Goal: Task Accomplishment & Management: Use online tool/utility

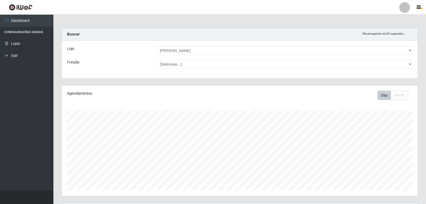
select select "523"
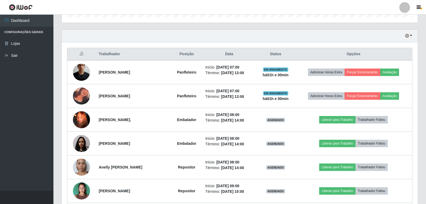
scroll to position [160, 0]
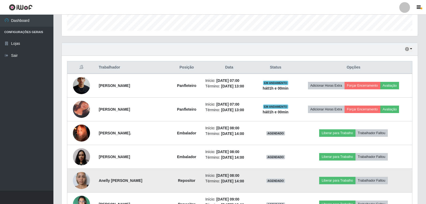
click at [334, 175] on td "Liberar para Trabalho Trabalhador Faltou" at bounding box center [353, 181] width 117 height 24
click at [336, 180] on button "Liberar para Trabalho" at bounding box center [337, 180] width 36 height 7
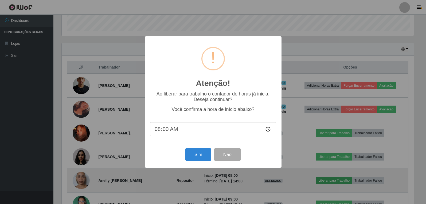
scroll to position [111, 353]
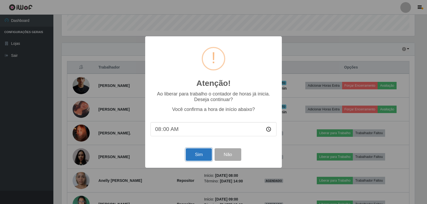
click at [205, 157] on button "Sim" at bounding box center [199, 154] width 26 height 13
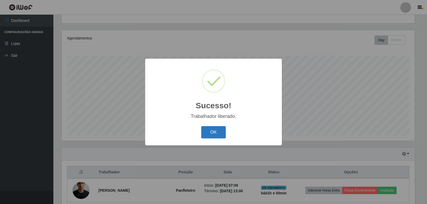
click at [210, 128] on button "OK" at bounding box center [213, 132] width 25 height 13
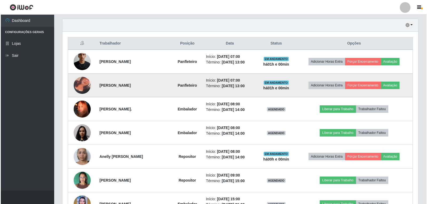
scroll to position [189, 0]
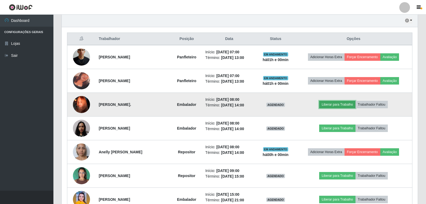
click at [333, 103] on button "Liberar para Trabalho" at bounding box center [337, 104] width 36 height 7
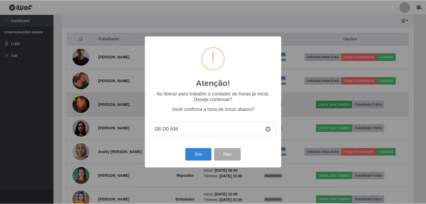
scroll to position [111, 353]
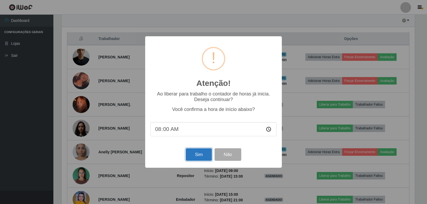
click at [199, 158] on button "Sim" at bounding box center [199, 154] width 26 height 13
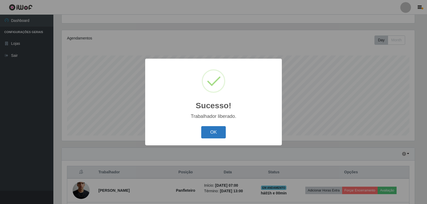
click at [214, 132] on button "OK" at bounding box center [213, 132] width 25 height 13
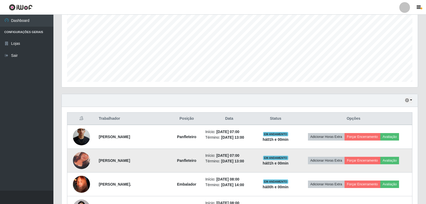
scroll to position [162, 0]
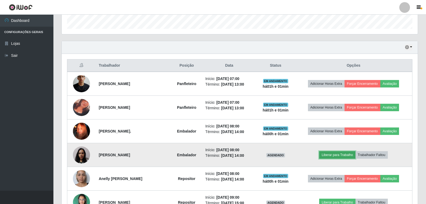
click at [332, 156] on button "Liberar para Trabalho" at bounding box center [337, 154] width 36 height 7
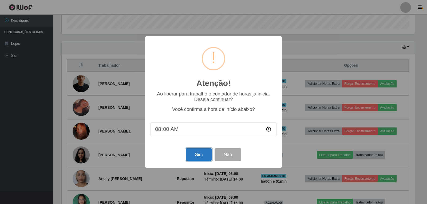
click at [192, 156] on button "Sim" at bounding box center [199, 154] width 26 height 13
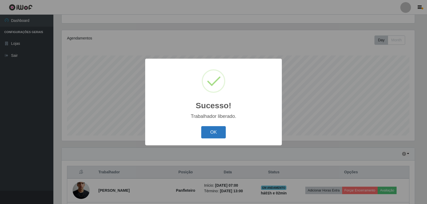
click at [209, 133] on button "OK" at bounding box center [213, 132] width 25 height 13
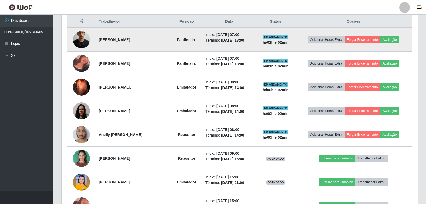
scroll to position [215, 0]
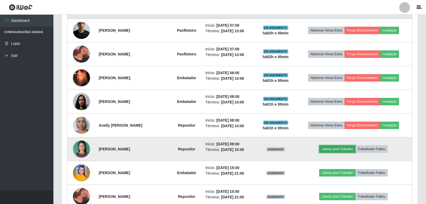
click at [332, 149] on button "Liberar para Trabalho" at bounding box center [337, 149] width 36 height 7
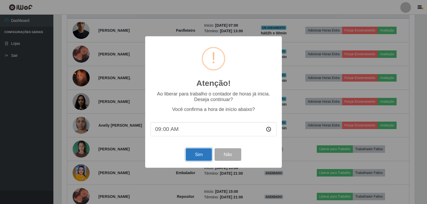
click at [202, 155] on button "Sim" at bounding box center [199, 154] width 26 height 13
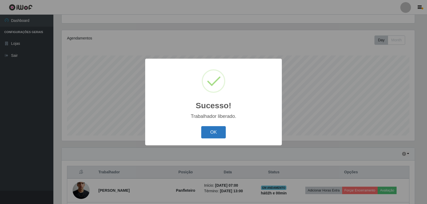
click at [214, 134] on button "OK" at bounding box center [213, 132] width 25 height 13
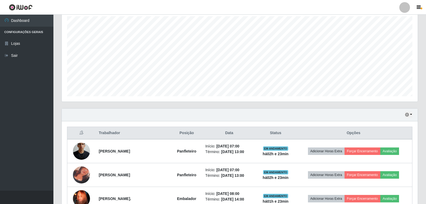
scroll to position [82, 0]
